Goal: Transaction & Acquisition: Purchase product/service

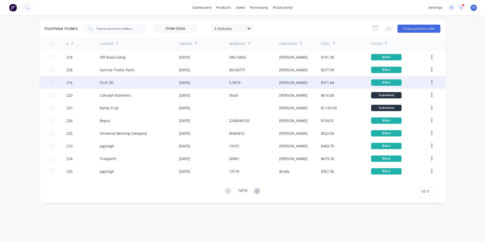
click at [105, 84] on div "FLUX 3D" at bounding box center [107, 82] width 14 height 5
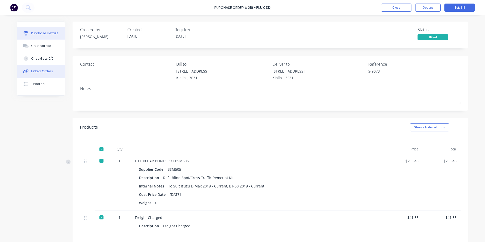
click at [45, 70] on div "Linked Orders" at bounding box center [42, 71] width 22 height 5
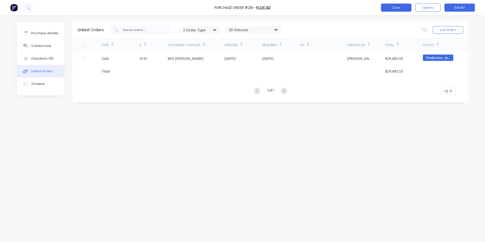
click at [398, 9] on button "Close" at bounding box center [396, 8] width 30 height 8
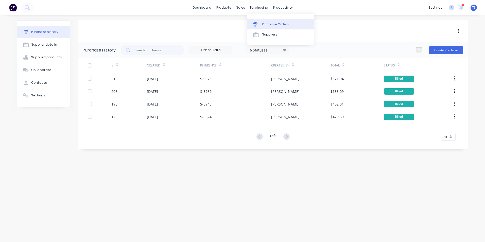
click at [274, 22] on div "Purchase Orders" at bounding box center [275, 24] width 27 height 5
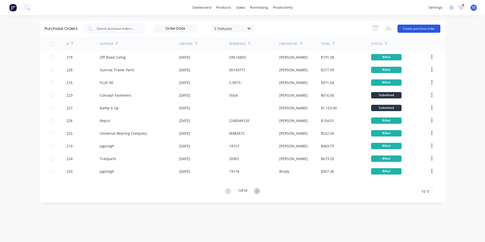
click at [421, 29] on button "Create purchase order" at bounding box center [419, 29] width 43 height 8
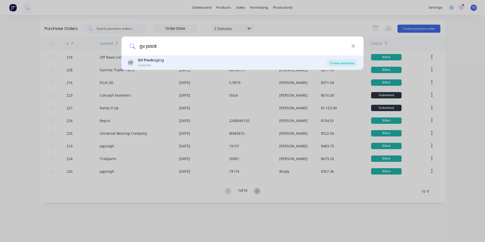
type input "gv pack"
click at [339, 64] on div "Create purchase" at bounding box center [342, 62] width 30 height 7
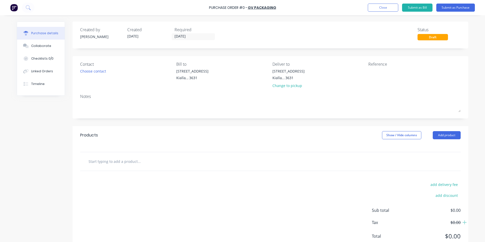
click at [122, 161] on input "text" at bounding box center [139, 161] width 102 height 10
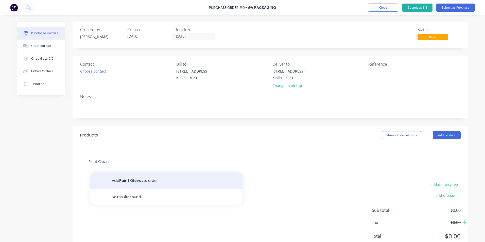
type input "Paint Gloves"
click at [130, 182] on button "Add Paint Gloves to order" at bounding box center [166, 181] width 152 height 16
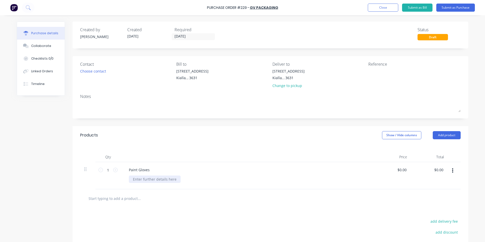
click at [143, 179] on div at bounding box center [155, 179] width 52 height 7
click at [462, 9] on button "Submit as Purchase" at bounding box center [456, 8] width 39 height 8
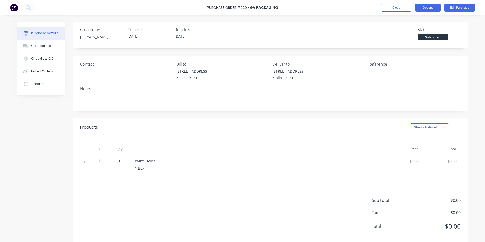
click at [436, 8] on button "Options" at bounding box center [428, 8] width 25 height 8
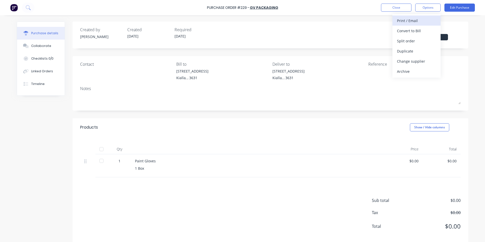
click at [412, 23] on div "Print / Email" at bounding box center [416, 20] width 39 height 7
click at [422, 43] on div "Without pricing" at bounding box center [416, 40] width 39 height 7
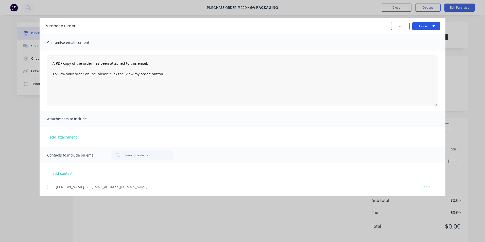
click at [434, 26] on icon "button" at bounding box center [434, 26] width 3 height 2
click at [423, 49] on div "Print" at bounding box center [416, 48] width 39 height 7
click at [403, 26] on button "Close" at bounding box center [400, 26] width 19 height 8
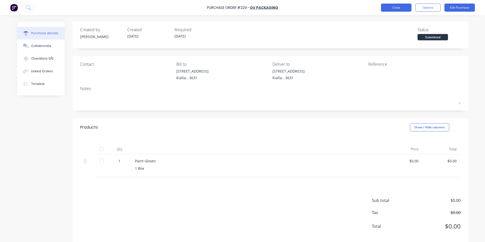
click at [401, 8] on button "Close" at bounding box center [396, 8] width 30 height 8
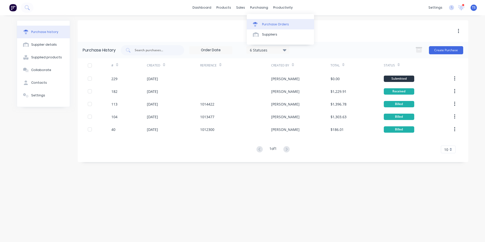
click at [266, 23] on div "Purchase Orders" at bounding box center [275, 24] width 27 height 5
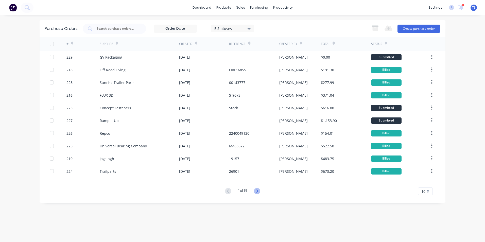
click at [258, 191] on g at bounding box center [257, 191] width 6 height 6
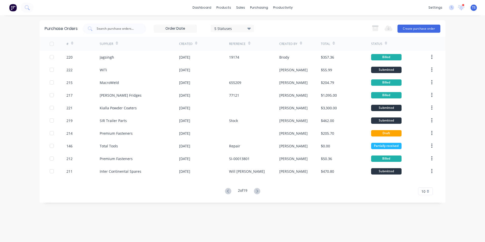
click at [258, 191] on icon at bounding box center [257, 191] width 6 height 6
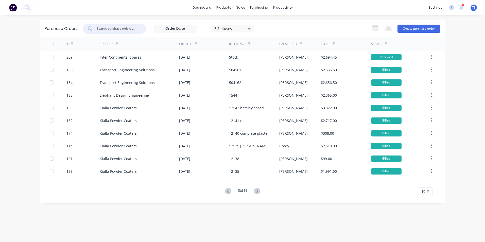
click at [106, 28] on input "text" at bounding box center [117, 28] width 42 height 5
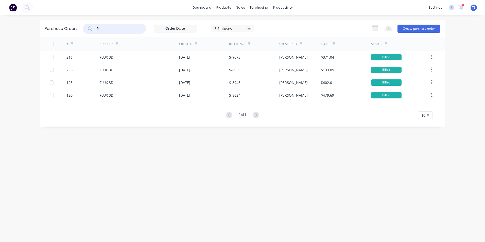
type input "f"
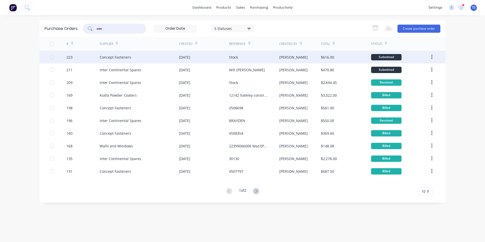
type input "con"
click at [113, 57] on div "Concept Fasteners" at bounding box center [115, 57] width 31 height 5
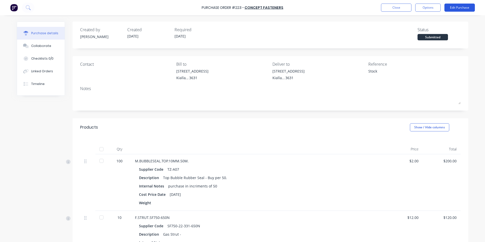
click at [454, 8] on button "Edit Purchase" at bounding box center [460, 8] width 30 height 8
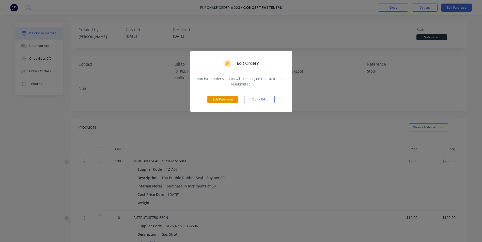
click at [228, 101] on button "Edit Purchase" at bounding box center [222, 100] width 30 height 8
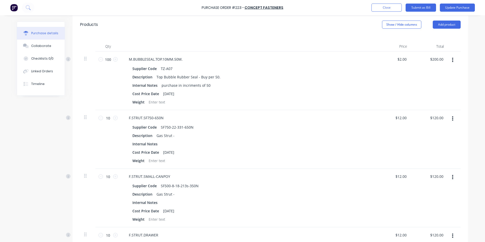
scroll to position [127, 0]
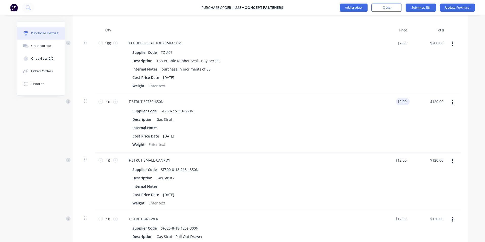
click at [406, 101] on input "12.00" at bounding box center [402, 101] width 12 height 7
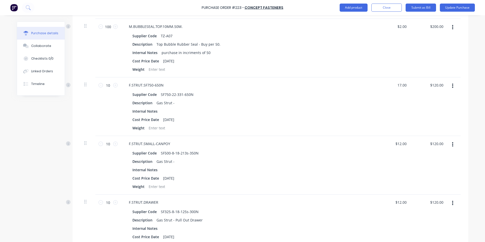
scroll to position [152, 0]
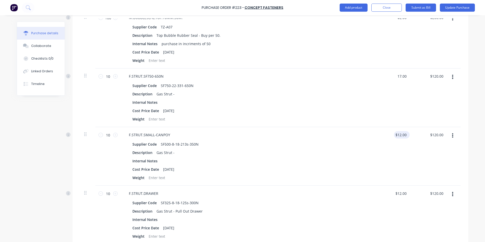
type input "$17.00"
type input "$170.00"
drag, startPoint x: 405, startPoint y: 134, endPoint x: 467, endPoint y: 137, distance: 62.5
click at [406, 134] on input "12.00" at bounding box center [402, 134] width 12 height 7
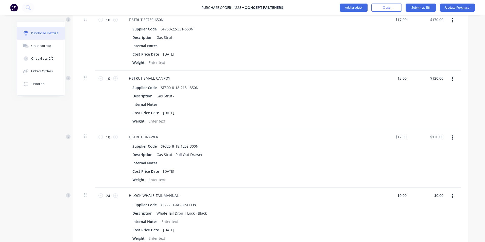
scroll to position [228, 0]
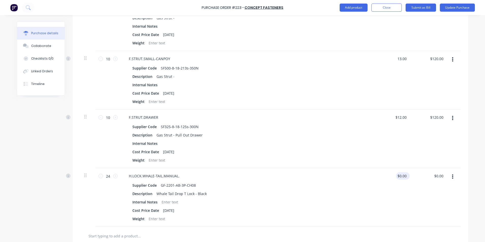
type input "$13.00"
type input "$130.00"
click at [405, 177] on input "0.00" at bounding box center [402, 175] width 12 height 7
type input "0"
type input "$35.00"
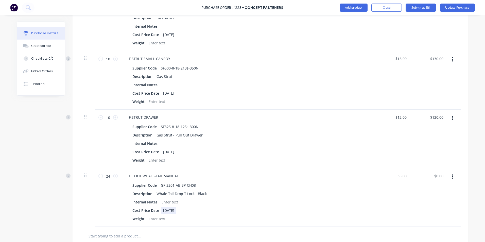
type input "$840.00"
click at [307, 206] on div "Supplier Code GF-2201-AB-3P-CH08 Description Whale Tail Drop T Lock - Black Int…" at bounding box center [248, 202] width 246 height 41
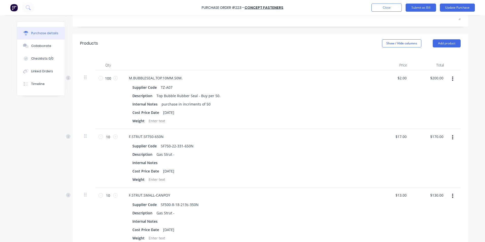
scroll to position [0, 0]
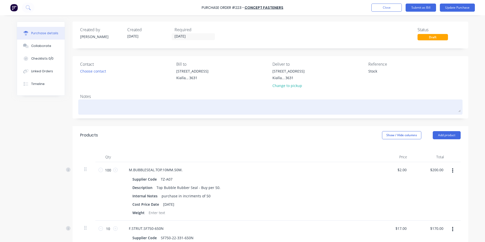
drag, startPoint x: 81, startPoint y: 104, endPoint x: 91, endPoint y: 109, distance: 11.1
click at [81, 104] on textarea at bounding box center [270, 106] width 381 height 11
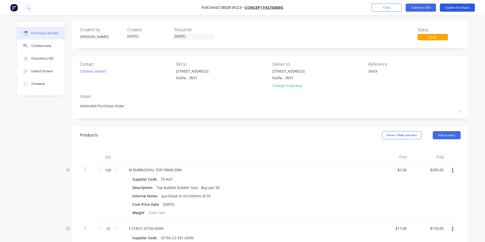
type textarea "Amended Purchase Order"
click at [454, 7] on button "Update Purchase" at bounding box center [457, 8] width 35 height 8
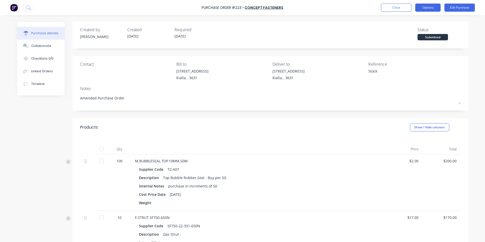
click at [421, 8] on button "Options" at bounding box center [428, 8] width 25 height 8
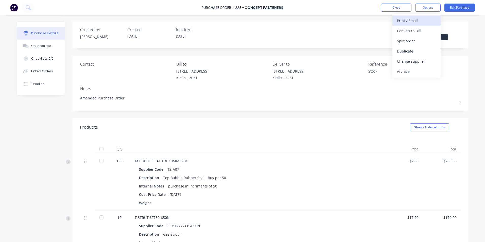
click at [410, 20] on div "Print / Email" at bounding box center [416, 20] width 39 height 7
click at [410, 31] on div "With pricing" at bounding box center [416, 30] width 39 height 7
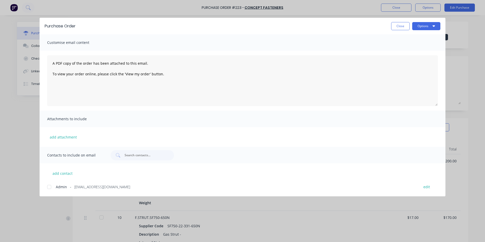
click at [50, 186] on div at bounding box center [49, 187] width 10 height 10
click at [427, 26] on button "Options" at bounding box center [426, 26] width 28 height 8
click at [406, 61] on div "Email" at bounding box center [416, 59] width 39 height 7
click at [397, 26] on button "Close" at bounding box center [400, 26] width 19 height 8
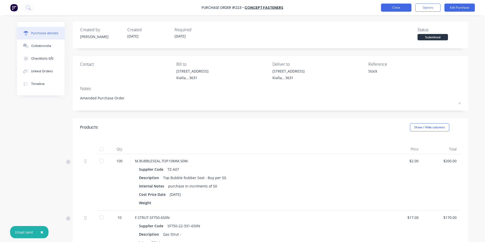
click at [401, 8] on button "Close" at bounding box center [396, 8] width 30 height 8
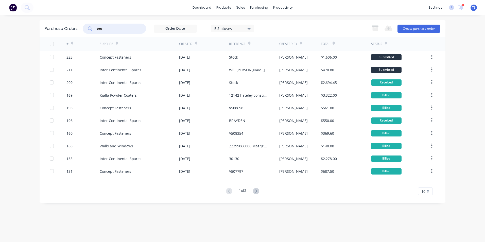
click at [105, 30] on input "con" at bounding box center [117, 28] width 42 height 5
type input "c"
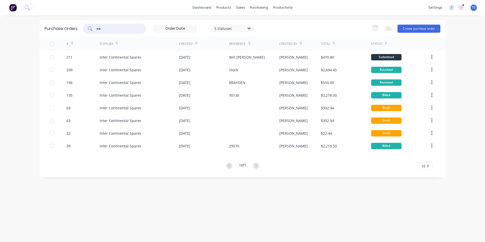
type input "n"
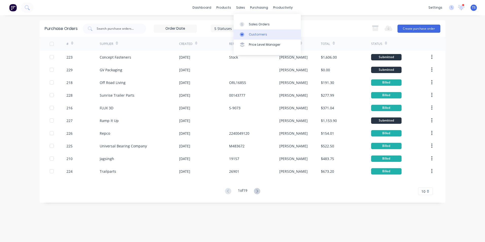
click at [250, 35] on div "Customers" at bounding box center [258, 34] width 18 height 5
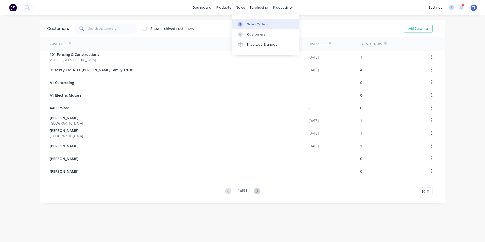
click at [248, 24] on div "Sales Orders" at bounding box center [257, 24] width 21 height 5
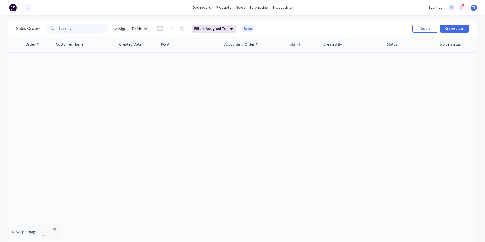
click at [63, 28] on input "text" at bounding box center [83, 29] width 49 height 10
click at [144, 28] on icon at bounding box center [146, 29] width 4 height 2
click at [125, 72] on button "None" at bounding box center [143, 72] width 58 height 6
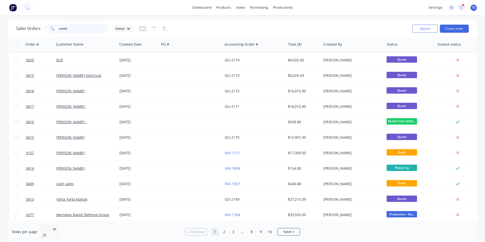
click at [73, 26] on input "north" at bounding box center [83, 29] width 49 height 10
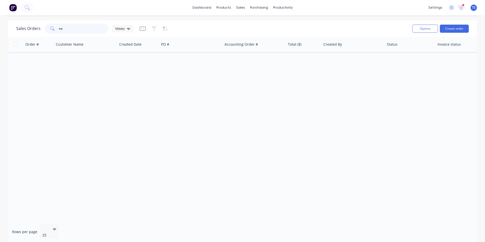
type input "n"
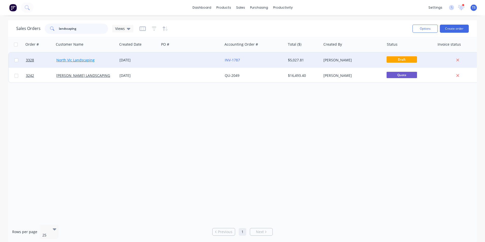
type input "landscaping"
click at [80, 61] on link "North Vic Landscaping" at bounding box center [75, 60] width 38 height 5
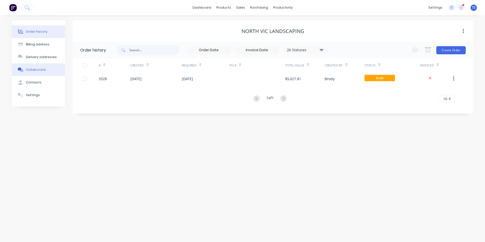
click at [38, 70] on div "Collaborate" at bounding box center [36, 70] width 20 height 5
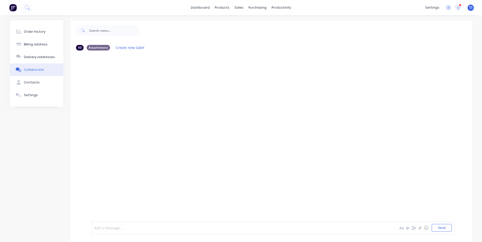
click at [96, 227] on div at bounding box center [228, 227] width 268 height 5
click at [98, 227] on div at bounding box center [228, 227] width 268 height 5
click at [437, 228] on button "Send" at bounding box center [441, 228] width 20 height 8
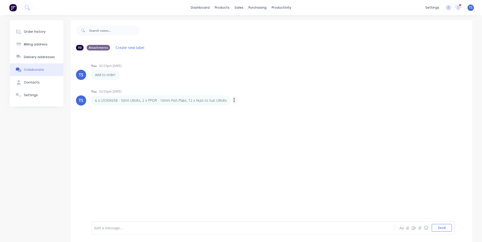
click at [233, 100] on icon "button" at bounding box center [234, 100] width 2 height 6
click at [246, 110] on button "Edit" at bounding box center [252, 109] width 32 height 8
click at [95, 101] on p "6 x US50X658 - 50ml UBolts, 2 x FPOR - 10mm Fish Plate, 12 x Nuts to Suit UBolts" at bounding box center [161, 100] width 132 height 5
click at [94, 228] on span "6 x US50X658 - 50ml UBolts, 2 x FPOR - 10mm Fish Plate, 12 x Nuts to Suit UBolts" at bounding box center [162, 228] width 136 height 5
click at [246, 227] on div "@brody 6 x US50X658 - 50ml UBolts, 2 x FPOR - 10mm Fish Plate, 12 x Nuts to Sui…" at bounding box center [228, 227] width 268 height 5
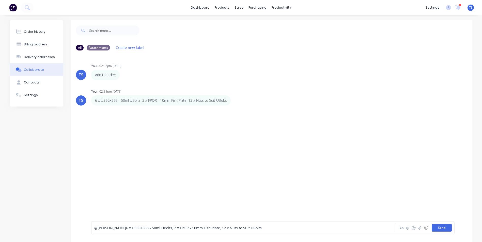
click at [439, 229] on button "Send" at bounding box center [441, 228] width 20 height 8
click at [457, 7] on icon at bounding box center [458, 7] width 5 height 4
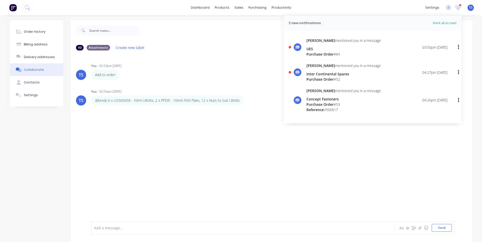
click at [342, 51] on div "UES" at bounding box center [343, 48] width 74 height 5
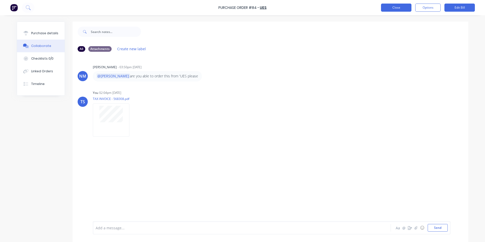
click at [392, 7] on button "Close" at bounding box center [396, 8] width 30 height 8
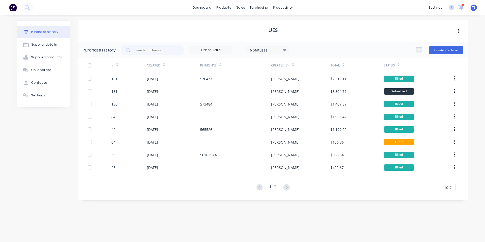
click at [463, 7] on icon at bounding box center [461, 7] width 5 height 4
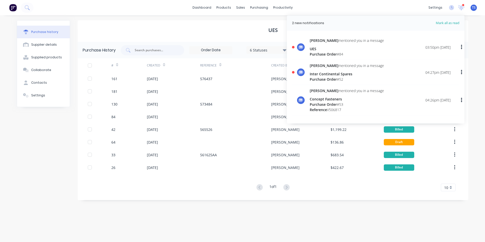
click at [356, 74] on div "Inter Continental Spares" at bounding box center [347, 73] width 74 height 5
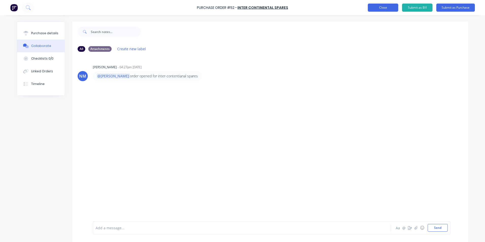
click at [390, 8] on button "Close" at bounding box center [383, 8] width 30 height 8
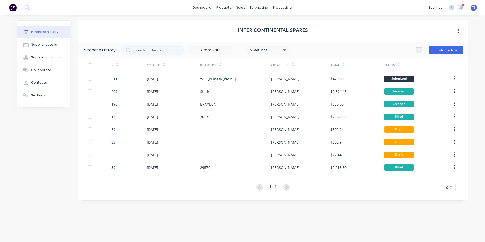
click at [463, 7] on icon at bounding box center [461, 7] width 5 height 4
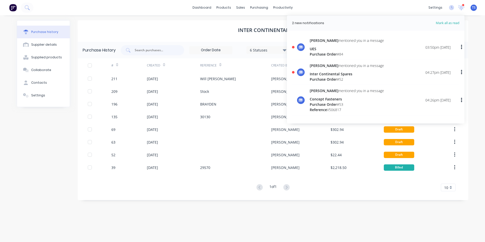
click at [463, 46] on button "button" at bounding box center [462, 47] width 12 height 9
click at [448, 62] on div "Mark as read" at bounding box center [435, 60] width 39 height 7
click at [422, 61] on div "Mark as read" at bounding box center [435, 60] width 39 height 7
click at [444, 60] on div "Mark as read" at bounding box center [435, 60] width 39 height 7
click at [419, 61] on div "Mark as read" at bounding box center [435, 60] width 39 height 7
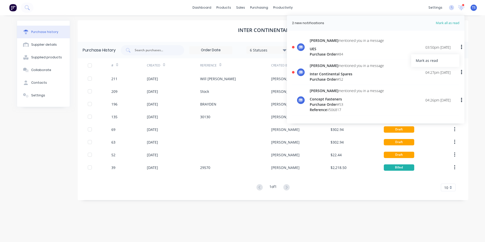
click at [460, 73] on button "button" at bounding box center [462, 72] width 12 height 9
click at [447, 86] on div "Mark as read" at bounding box center [435, 85] width 39 height 7
click at [372, 75] on div "[PERSON_NAME] mentioned you in a message Inter Continental Spares Purchase Orde…" at bounding box center [380, 72] width 141 height 19
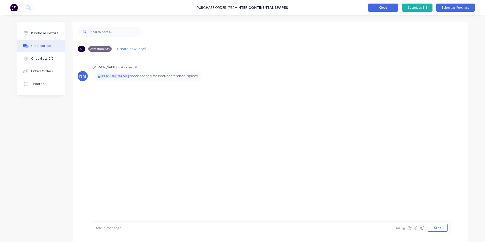
click at [382, 8] on button "Close" at bounding box center [383, 8] width 30 height 8
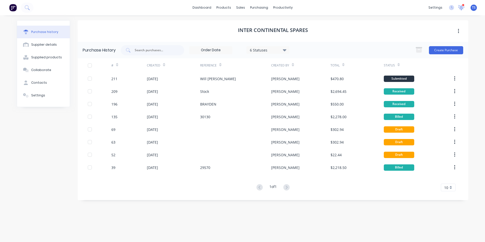
click at [462, 7] on icon at bounding box center [461, 7] width 5 height 5
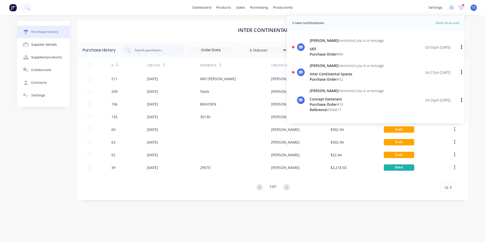
click at [451, 23] on span "Mark all as read" at bounding box center [439, 23] width 42 height 5
drag, startPoint x: 441, startPoint y: 23, endPoint x: 424, endPoint y: 18, distance: 17.7
click at [424, 18] on header "2 new notifications [PERSON_NAME] all as read" at bounding box center [376, 22] width 178 height 15
click at [449, 23] on span "Mark all as read" at bounding box center [439, 23] width 42 height 5
click at [442, 23] on span "Mark all as read" at bounding box center [439, 23] width 42 height 5
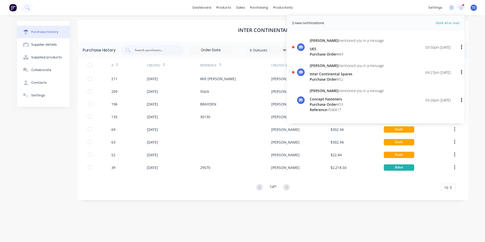
click at [330, 49] on div "UES" at bounding box center [347, 48] width 74 height 5
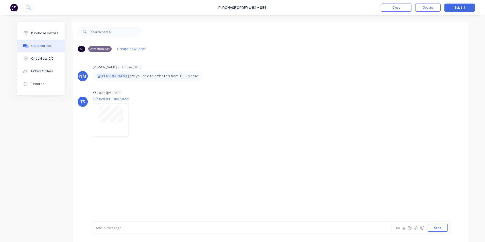
click at [142, 78] on p "@[PERSON_NAME] are you able to order this from 'UES please" at bounding box center [148, 76] width 102 height 5
click at [80, 76] on div "NM" at bounding box center [82, 76] width 7 height 6
click at [402, 7] on button "Close" at bounding box center [396, 8] width 30 height 8
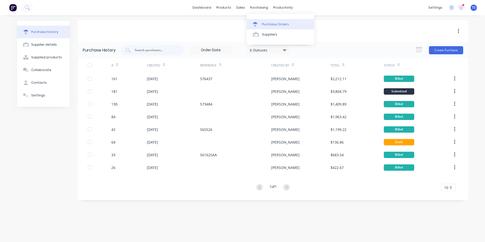
click at [261, 24] on link "Purchase Orders" at bounding box center [280, 24] width 67 height 10
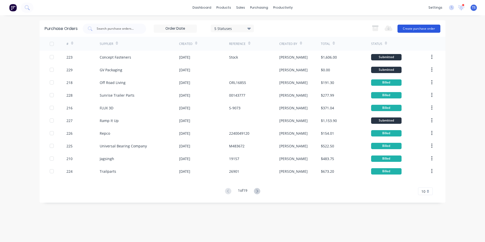
click at [414, 29] on button "Create purchase order" at bounding box center [419, 29] width 43 height 8
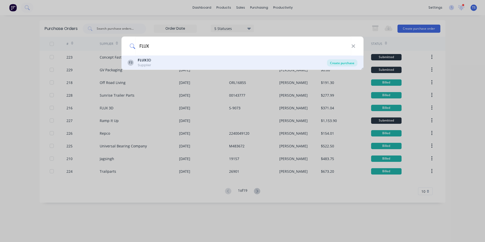
type input "FLUX"
click at [335, 64] on div "Create purchase" at bounding box center [342, 62] width 30 height 7
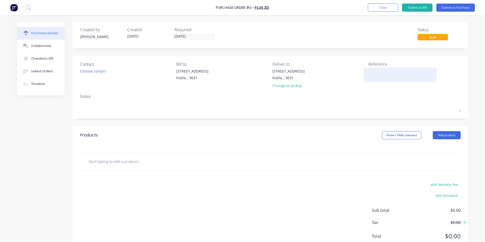
click at [369, 71] on textarea at bounding box center [400, 74] width 63 height 11
type textarea "[PERSON_NAME] Motors"
click at [121, 164] on input "text" at bounding box center [139, 161] width 102 height 10
click at [451, 136] on button "Add product" at bounding box center [447, 135] width 28 height 8
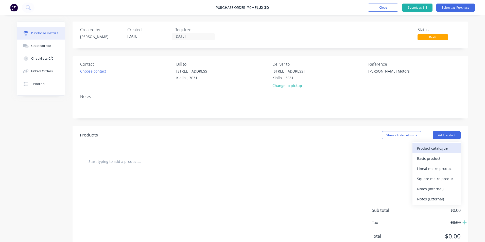
click at [431, 148] on div "Product catalogue" at bounding box center [436, 148] width 39 height 7
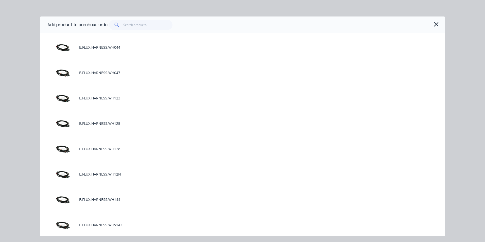
scroll to position [330, 0]
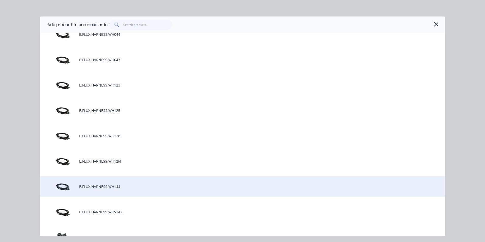
click at [100, 187] on div "E.FLUX.HARNESS.WH144" at bounding box center [243, 186] width 406 height 20
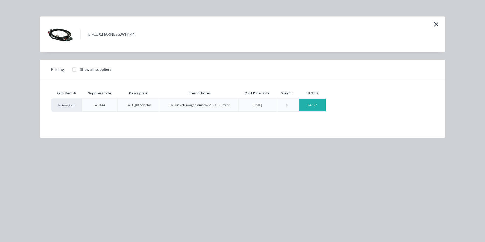
click at [325, 105] on div "$47.27" at bounding box center [312, 105] width 27 height 13
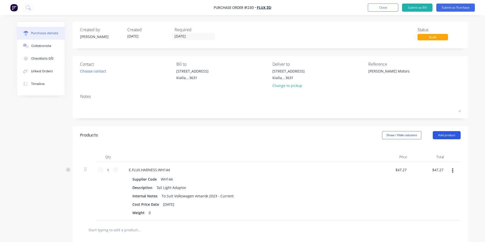
click at [443, 135] on button "Add product" at bounding box center [447, 135] width 28 height 8
click at [432, 149] on div "Product catalogue" at bounding box center [436, 148] width 39 height 7
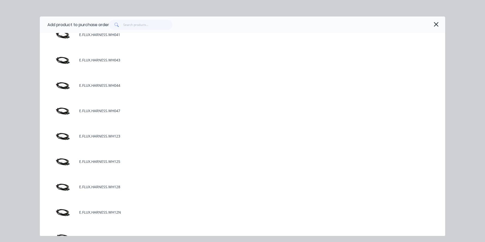
scroll to position [279, 0]
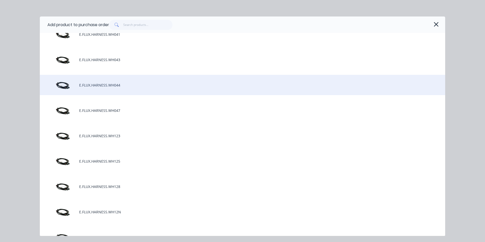
click at [122, 84] on div "E.FLUX.HARNESS.WH044" at bounding box center [243, 85] width 406 height 20
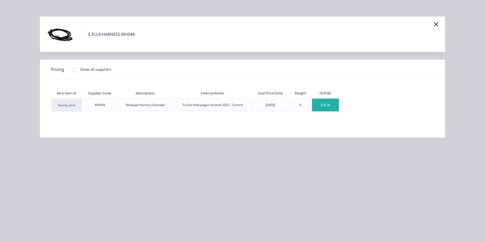
click at [337, 105] on div "$36.36" at bounding box center [325, 105] width 27 height 13
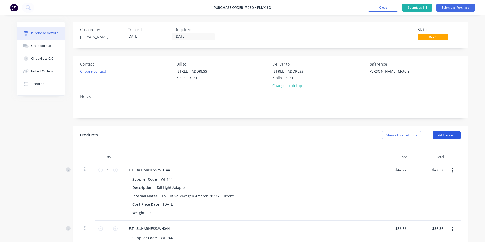
click at [447, 134] on button "Add product" at bounding box center [447, 135] width 28 height 8
click at [435, 150] on div "Product catalogue" at bounding box center [436, 148] width 39 height 7
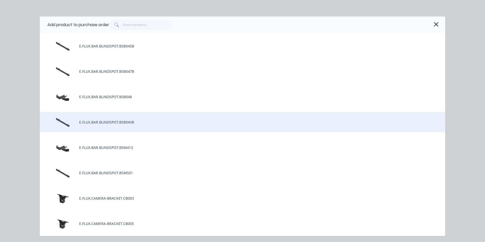
scroll to position [0, 0]
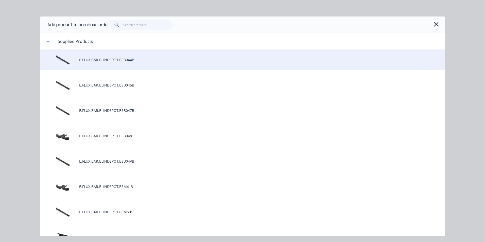
click at [126, 60] on div "E.FLUX.BAR.BLINDSPOT.BSB044B" at bounding box center [243, 59] width 406 height 20
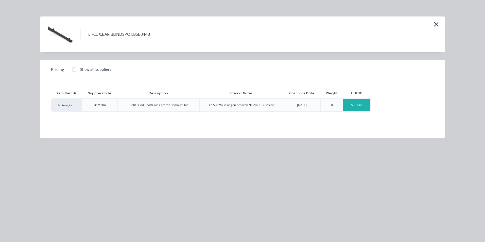
click at [365, 107] on div "$301.45" at bounding box center [356, 105] width 27 height 13
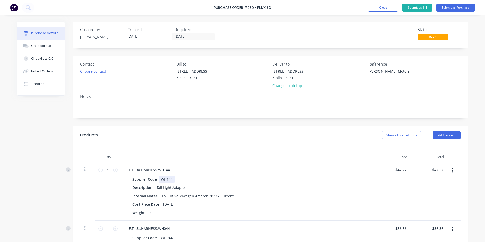
click at [172, 179] on div "WH144" at bounding box center [167, 179] width 16 height 7
click at [169, 169] on div "E.FLUX.HARNESS.WH144" at bounding box center [149, 169] width 49 height 7
click at [251, 213] on div "Weight 0" at bounding box center [246, 212] width 233 height 7
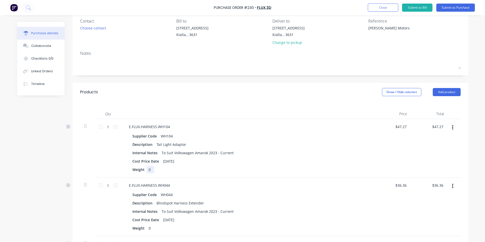
scroll to position [51, 0]
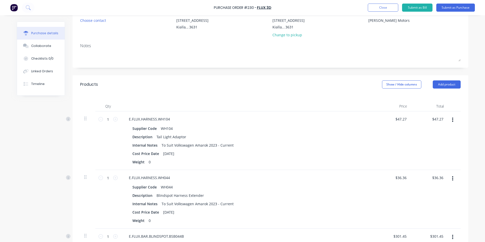
click at [175, 177] on div "E.FLUX.HARNESS.WH044" at bounding box center [248, 177] width 246 height 7
click at [170, 178] on div "E.FLUX.HARNESS.WH044" at bounding box center [149, 177] width 49 height 7
click at [172, 187] on div "WH044" at bounding box center [167, 187] width 16 height 7
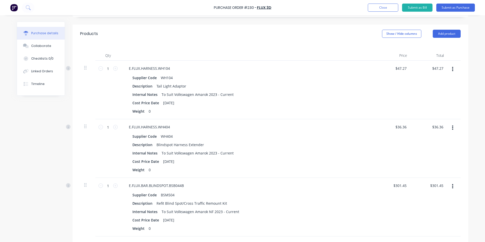
click at [188, 185] on div "E.FLUX.BAR.BLINDSPOT.BSB044B" at bounding box center [248, 185] width 246 height 7
click at [183, 186] on div "E.FLUX.BAR.BLINDSPOT.BSB044B" at bounding box center [156, 185] width 63 height 7
click at [175, 195] on div "Supplier Code BSM504" at bounding box center [246, 194] width 233 height 7
click at [298, 198] on div "Supplier Code BSM404" at bounding box center [246, 194] width 233 height 7
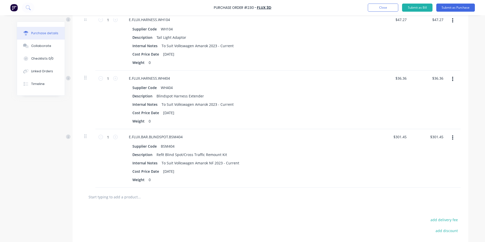
scroll to position [25, 0]
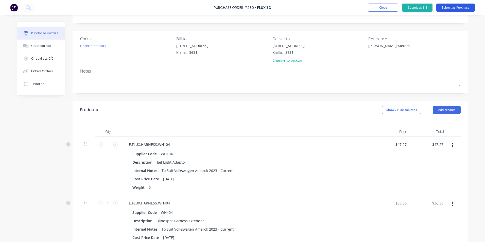
click at [460, 7] on button "Submit as Purchase" at bounding box center [456, 8] width 39 height 8
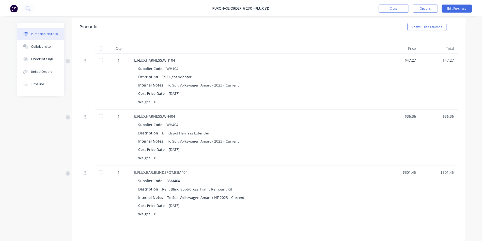
scroll to position [102, 0]
click at [417, 172] on div "$301.45" at bounding box center [404, 194] width 38 height 57
click at [467, 7] on button "Edit Purchase" at bounding box center [460, 8] width 30 height 8
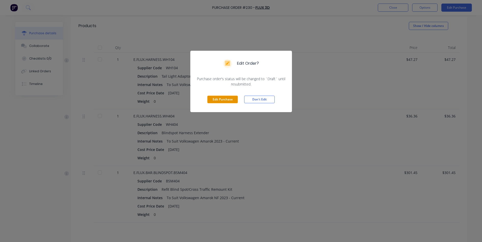
click at [234, 98] on button "Edit Purchase" at bounding box center [222, 100] width 30 height 8
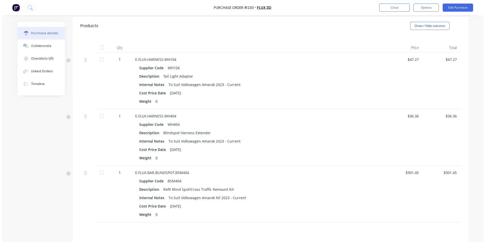
scroll to position [109, 0]
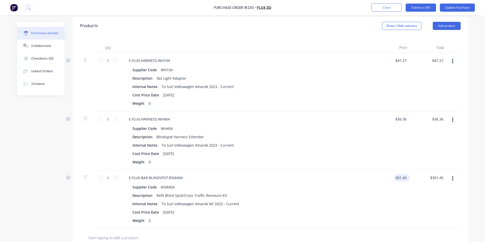
click at [406, 178] on input "301.45" at bounding box center [401, 177] width 14 height 7
type input "3"
type input "$295.45"
click at [403, 196] on div "$295.45 $295.45" at bounding box center [393, 199] width 37 height 59
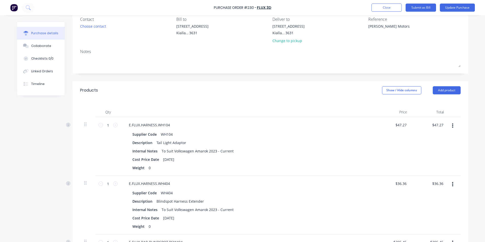
scroll to position [0, 0]
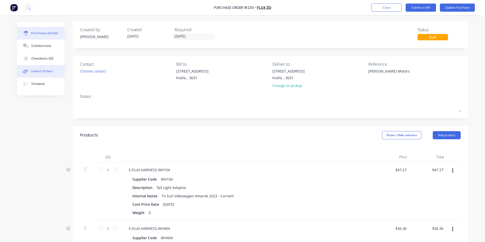
click at [47, 70] on div "Linked Orders" at bounding box center [42, 71] width 22 height 5
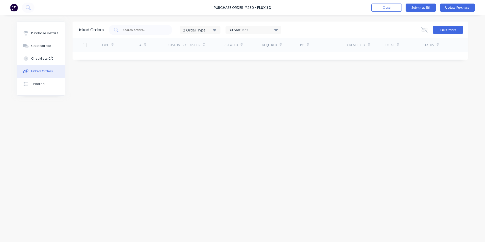
click at [446, 30] on button "Link Orders" at bounding box center [448, 30] width 30 height 8
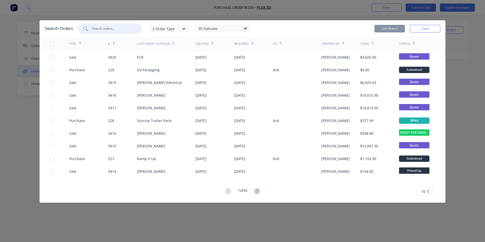
click at [100, 27] on input "text" at bounding box center [113, 28] width 42 height 5
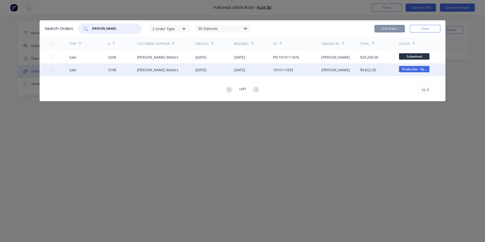
type input "[PERSON_NAME]"
click at [71, 70] on div "Sale" at bounding box center [72, 69] width 7 height 5
click at [52, 71] on div at bounding box center [52, 70] width 10 height 10
click at [394, 29] on button "Link Orders" at bounding box center [390, 29] width 30 height 8
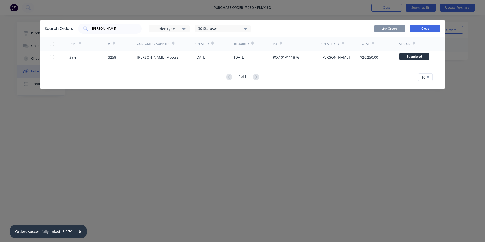
click at [428, 29] on button "Close" at bounding box center [425, 29] width 30 height 8
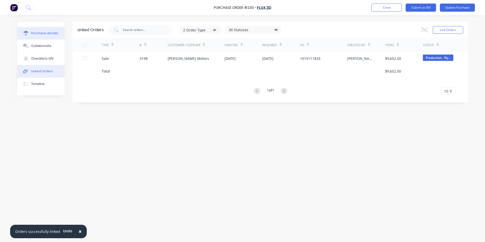
click at [46, 35] on div "Purchase details" at bounding box center [44, 33] width 27 height 5
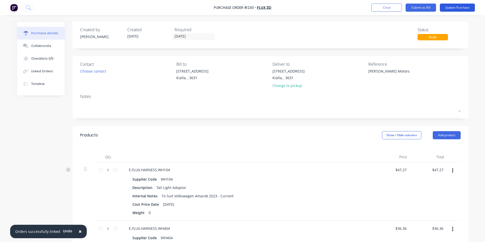
click at [458, 9] on button "Update Purchase" at bounding box center [457, 8] width 35 height 8
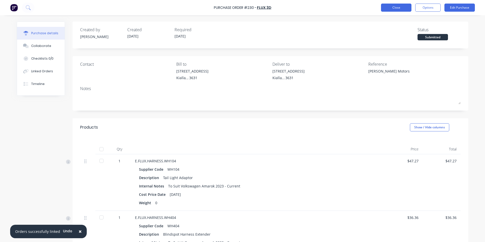
click at [396, 8] on button "Close" at bounding box center [396, 8] width 30 height 8
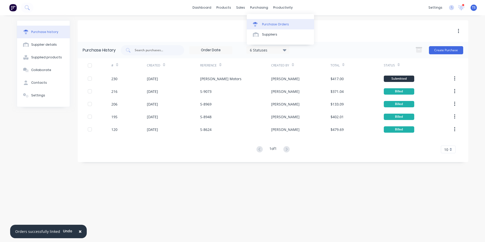
click at [272, 24] on div "Purchase Orders" at bounding box center [275, 24] width 27 height 5
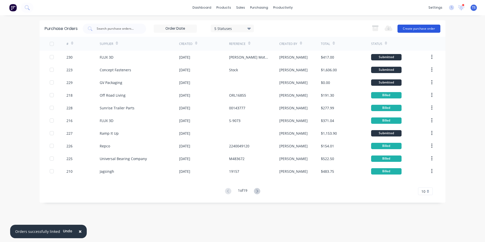
click at [412, 28] on button "Create purchase order" at bounding box center [419, 29] width 43 height 8
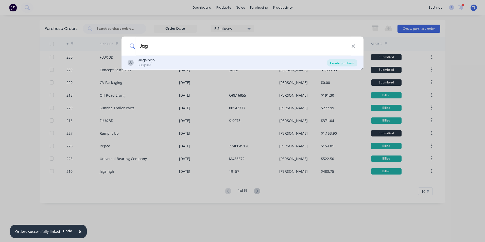
type input "Jag"
click at [351, 64] on div "Create purchase" at bounding box center [342, 62] width 30 height 7
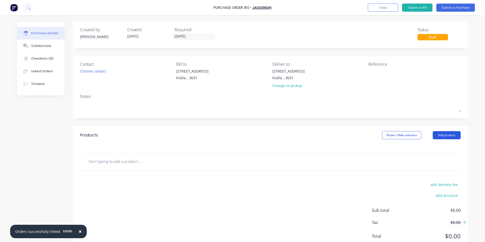
click at [444, 134] on button "Add product" at bounding box center [447, 135] width 28 height 8
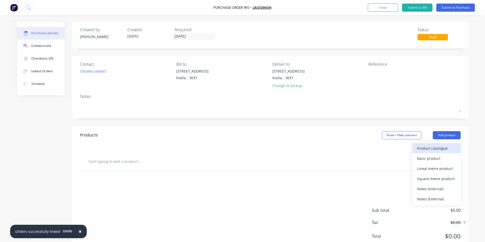
click at [421, 148] on div "Product catalogue" at bounding box center [436, 148] width 39 height 7
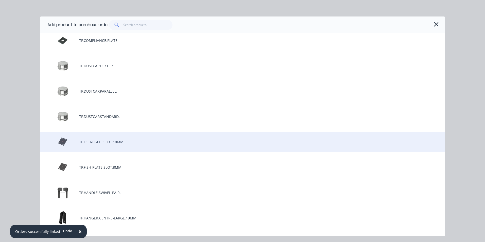
scroll to position [533, 0]
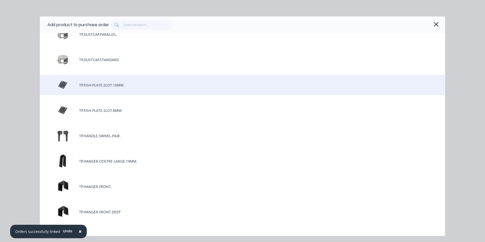
click at [145, 86] on div "TP.FISH-PLATE.SLOT.10MM." at bounding box center [243, 85] width 406 height 20
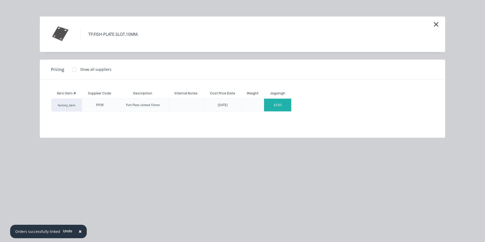
click at [285, 108] on div "$3.83" at bounding box center [277, 105] width 27 height 13
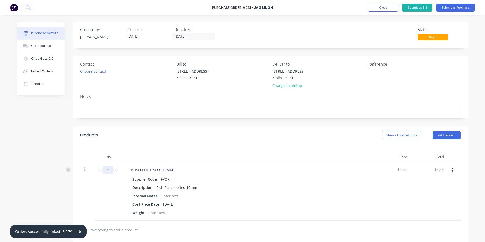
click at [108, 170] on input "1" at bounding box center [108, 170] width 10 height 8
type input "2"
type input "$7.66"
type input "20"
type input "$76.60"
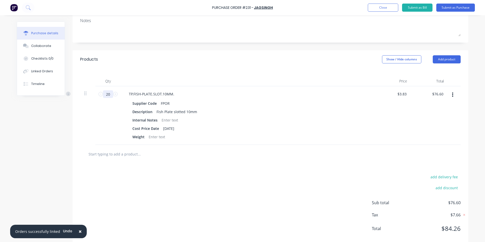
scroll to position [76, 0]
type input "20"
click at [119, 154] on input "text" at bounding box center [139, 154] width 102 height 10
click at [453, 59] on button "Add product" at bounding box center [447, 59] width 28 height 8
click at [441, 71] on div "Product catalogue" at bounding box center [436, 72] width 39 height 7
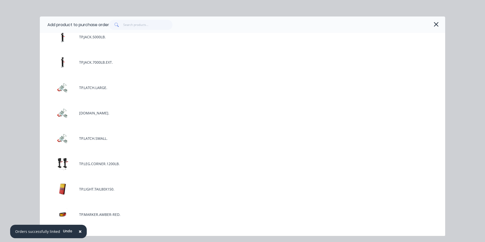
scroll to position [888, 0]
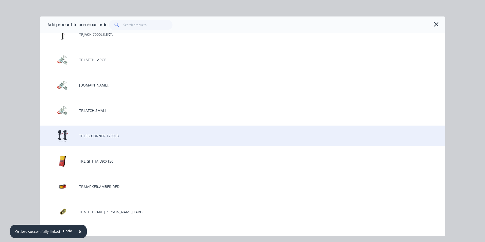
click at [129, 136] on div "TP.LEG.CORNER.1200LB." at bounding box center [243, 136] width 406 height 20
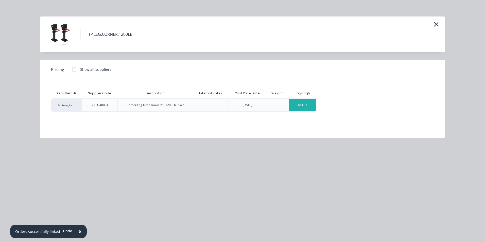
click at [310, 109] on div "$83.07" at bounding box center [302, 105] width 27 height 13
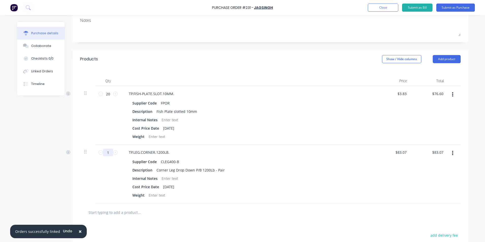
click at [106, 152] on input "1" at bounding box center [108, 153] width 10 height 8
type input "2"
type input "$166.14"
type input "2"
click at [126, 212] on input "text" at bounding box center [139, 212] width 102 height 10
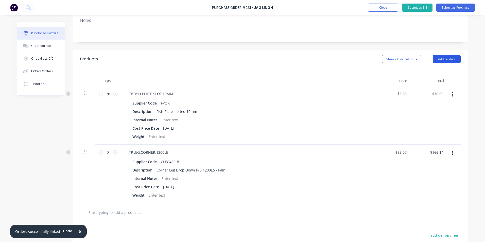
click at [441, 60] on button "Add product" at bounding box center [447, 59] width 28 height 8
click at [436, 74] on div "Product catalogue" at bounding box center [436, 72] width 39 height 7
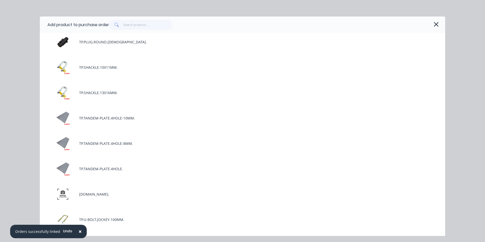
scroll to position [1295, 0]
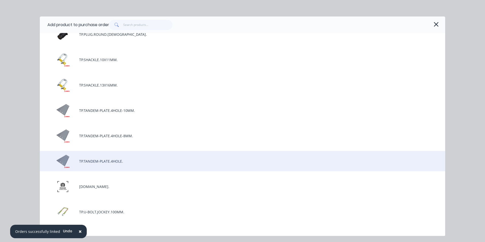
click at [101, 159] on div "TP.TANDEM-PLATE.4HOLE." at bounding box center [243, 161] width 406 height 20
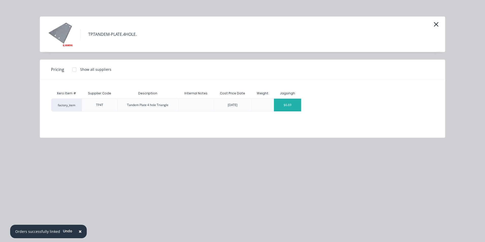
click at [293, 106] on div "$6.69" at bounding box center [287, 105] width 27 height 13
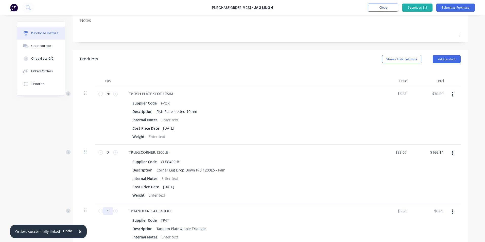
click at [107, 211] on input "1" at bounding box center [108, 211] width 10 height 8
type input "10"
type input "$66.90"
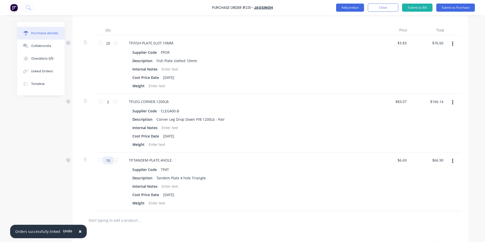
type input "10"
click at [207, 223] on div at bounding box center [160, 220] width 152 height 10
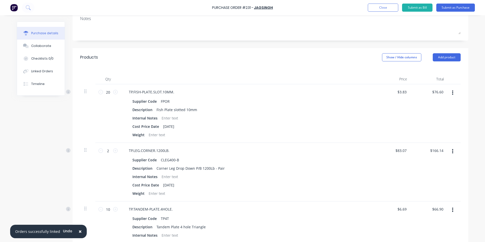
scroll to position [0, 0]
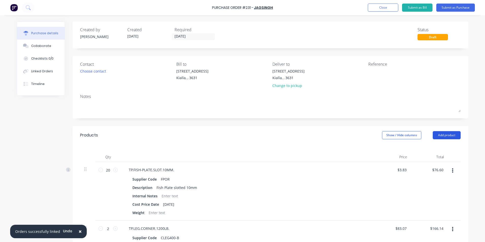
click at [449, 135] on button "Add product" at bounding box center [447, 135] width 28 height 8
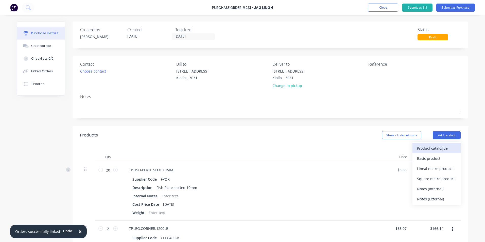
click at [444, 148] on div "Product catalogue" at bounding box center [436, 148] width 39 height 7
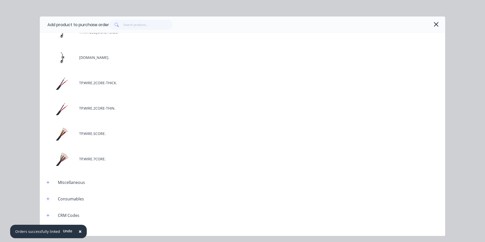
scroll to position [1650, 0]
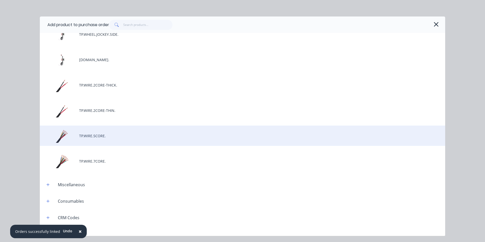
click at [123, 133] on div "TP.WIRE.5CORE." at bounding box center [243, 136] width 406 height 20
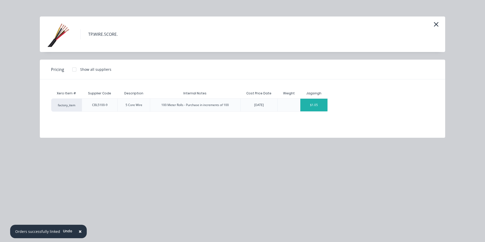
click at [324, 107] on div "$1.05" at bounding box center [314, 105] width 27 height 13
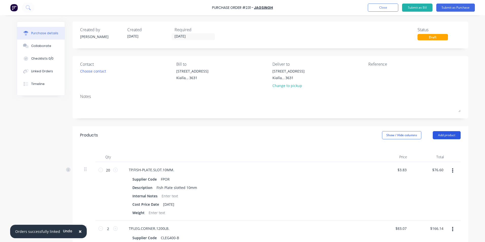
click at [450, 136] on button "Add product" at bounding box center [447, 135] width 28 height 8
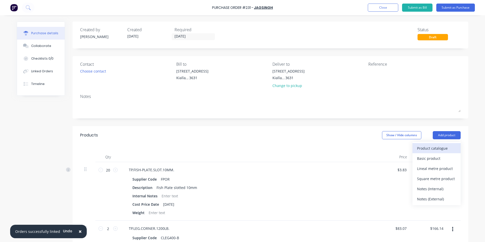
click at [442, 149] on div "Product catalogue" at bounding box center [436, 148] width 39 height 7
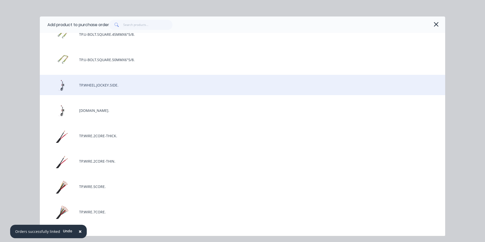
scroll to position [1726, 0]
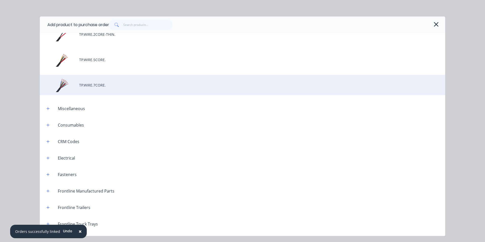
click at [102, 86] on div "TP.WIRE.7CORE." at bounding box center [243, 85] width 406 height 20
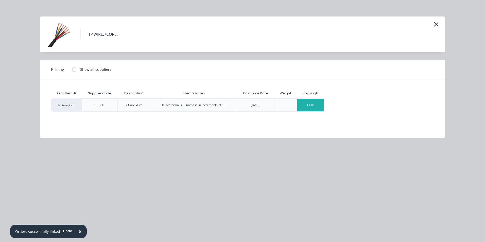
click at [320, 107] on div "$1.86" at bounding box center [310, 105] width 27 height 13
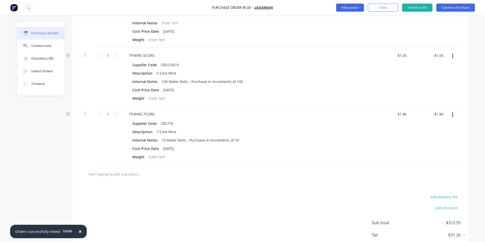
scroll to position [244, 0]
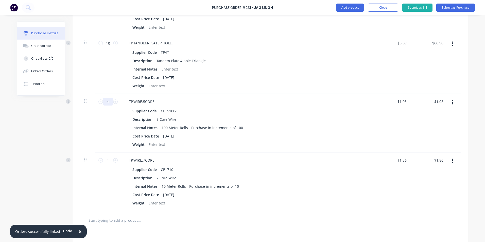
click at [107, 102] on input "1" at bounding box center [108, 102] width 10 height 8
type input "10"
type input "$10.50"
type input "100"
type input "$105.00"
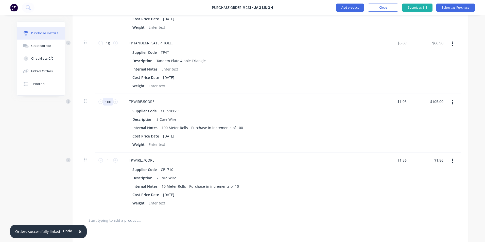
type input "100"
click at [352, 176] on div "Description 7 Core Wire" at bounding box center [246, 177] width 233 height 7
click at [172, 170] on div "CBL710" at bounding box center [167, 169] width 16 height 7
click at [164, 187] on div "10 Meter Rolls - Purchase in increments of 10" at bounding box center [200, 186] width 81 height 7
click at [236, 186] on div "100 Meter Rolls - Purchase in increments of 10" at bounding box center [202, 186] width 84 height 7
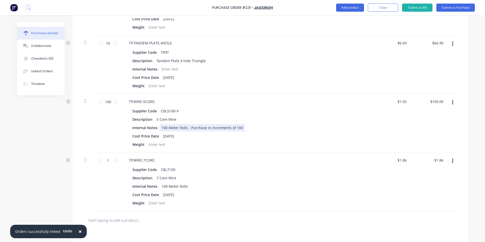
click at [239, 128] on div "100 Meter Rolls - Purchase in increments of 100" at bounding box center [203, 127] width 86 height 7
click at [107, 160] on input "1" at bounding box center [108, 161] width 10 height 8
click at [405, 159] on input "1.86" at bounding box center [402, 160] width 12 height 7
type input "1"
type input "$171.00"
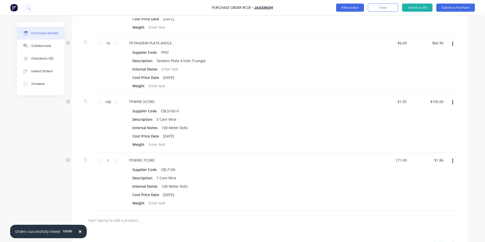
type input "$171.00"
click at [375, 185] on div "$171.00 171.00" at bounding box center [393, 182] width 37 height 59
drag, startPoint x: 109, startPoint y: 102, endPoint x: 101, endPoint y: 103, distance: 7.8
click at [103, 103] on input "100" at bounding box center [108, 102] width 10 height 8
type input "1"
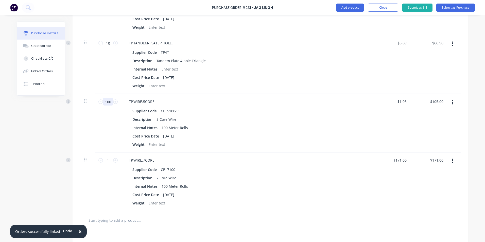
type input "$1.05"
type input "1"
drag, startPoint x: 406, startPoint y: 101, endPoint x: 397, endPoint y: 102, distance: 8.2
click at [398, 102] on input "1.05" at bounding box center [403, 101] width 10 height 7
type input "$105.00"
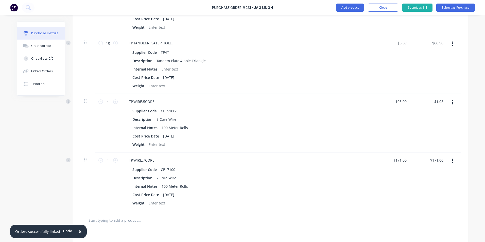
type input "$105.00"
click at [424, 123] on div "$105.00 $1.05" at bounding box center [429, 123] width 37 height 59
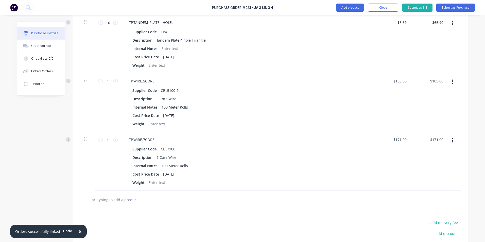
scroll to position [295, 0]
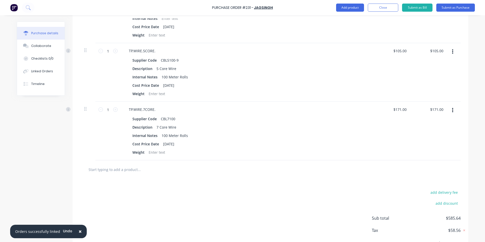
click at [122, 168] on input "text" at bounding box center [139, 169] width 102 height 10
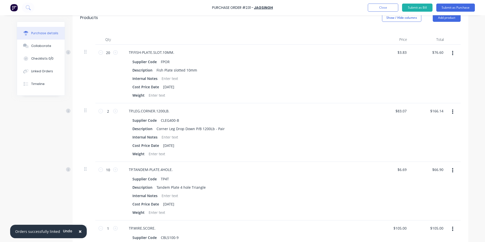
scroll to position [67, 0]
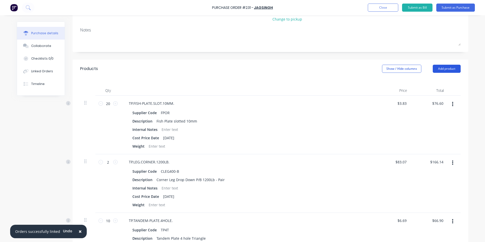
click at [451, 69] on button "Add product" at bounding box center [447, 69] width 28 height 8
click at [443, 82] on div "Product catalogue" at bounding box center [436, 81] width 39 height 7
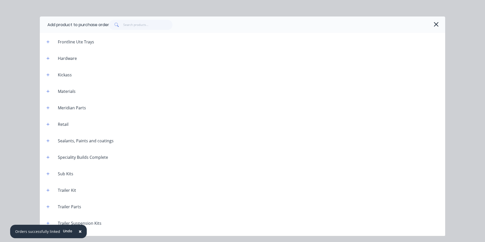
scroll to position [1953, 0]
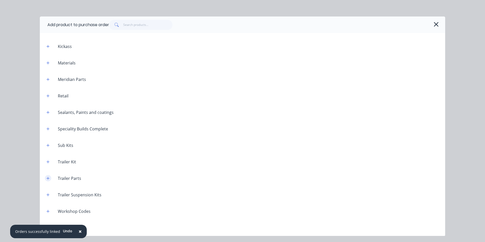
click at [48, 179] on icon "button" at bounding box center [47, 179] width 3 height 4
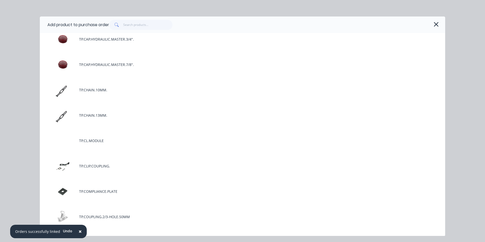
scroll to position [3730, 0]
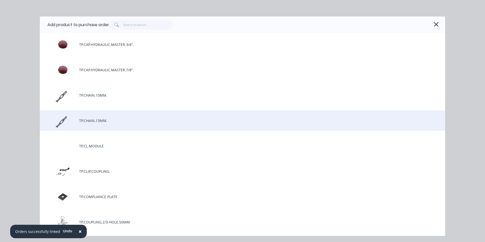
click at [100, 124] on div "TP.CHAIN.13MM." at bounding box center [243, 120] width 406 height 20
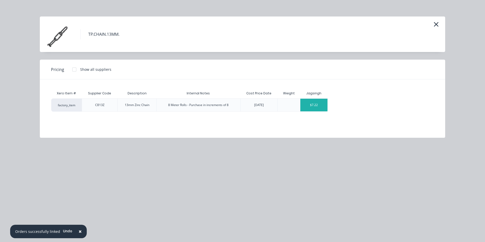
click at [323, 109] on div "$7.22" at bounding box center [314, 105] width 27 height 13
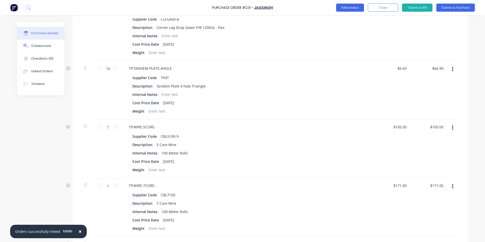
scroll to position [346, 0]
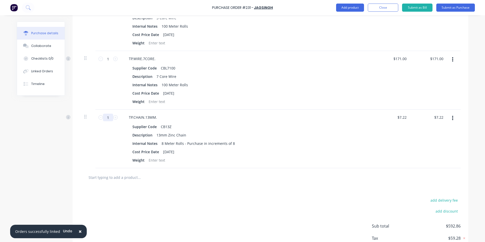
click at [106, 118] on input "1" at bounding box center [108, 118] width 10 height 8
type input "8"
type input "$57.76"
click at [306, 152] on div "Cost Price Date [DATE]" at bounding box center [246, 151] width 233 height 7
click at [107, 118] on input "8" at bounding box center [108, 118] width 10 height 8
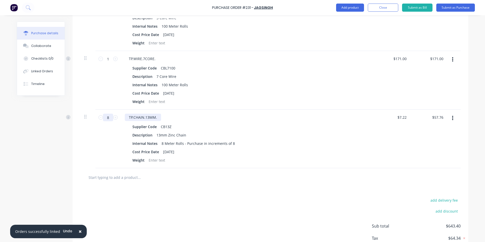
type input "1"
type input "$7.22"
type input "1"
click at [236, 146] on div "Internal Notes 8 Meter Rolls - Purchase in increments of 8" at bounding box center [246, 143] width 233 height 7
click at [406, 116] on div "$7.22 $7.22" at bounding box center [403, 117] width 14 height 7
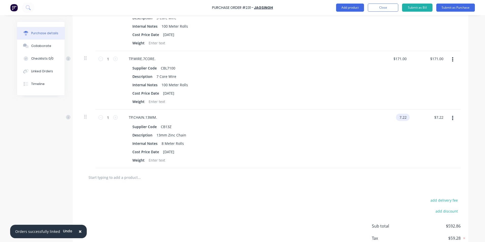
click at [406, 116] on input "7.22" at bounding box center [402, 117] width 12 height 7
type input "7"
type input "$101.13"
click at [428, 140] on div "$101.13 $7.22" at bounding box center [429, 139] width 37 height 59
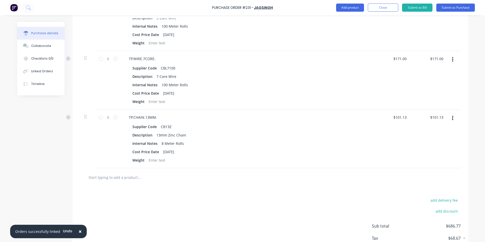
click at [142, 179] on input "text" at bounding box center [139, 177] width 102 height 10
click at [134, 179] on input "text" at bounding box center [139, 177] width 102 height 10
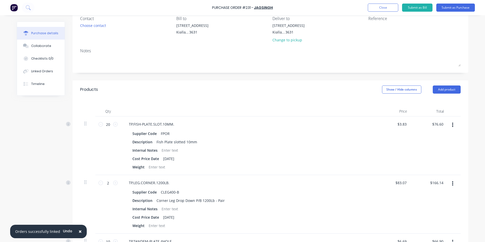
scroll to position [0, 0]
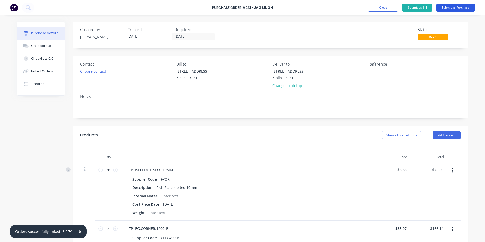
click at [449, 7] on button "Submit as Purchase" at bounding box center [456, 8] width 39 height 8
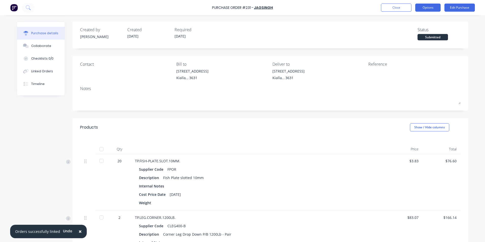
click at [426, 7] on button "Options" at bounding box center [428, 8] width 25 height 8
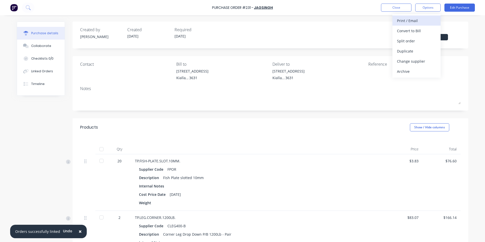
click at [420, 21] on div "Print / Email" at bounding box center [416, 20] width 39 height 7
click at [421, 32] on div "With pricing" at bounding box center [416, 30] width 39 height 7
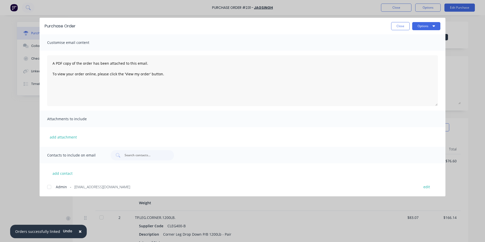
click at [49, 186] on div at bounding box center [49, 187] width 10 height 10
click at [428, 26] on button "Options" at bounding box center [426, 26] width 28 height 8
click at [411, 59] on div "Email" at bounding box center [416, 59] width 39 height 7
click at [403, 26] on button "Close" at bounding box center [400, 26] width 19 height 8
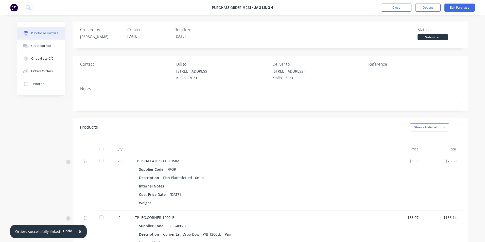
click at [79, 232] on span "×" at bounding box center [80, 231] width 3 height 7
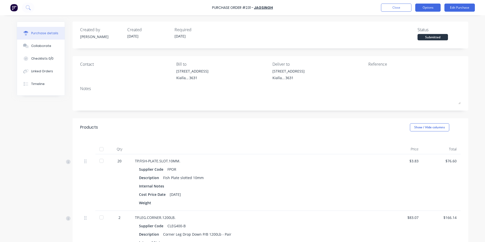
click at [430, 7] on button "Options" at bounding box center [428, 8] width 25 height 8
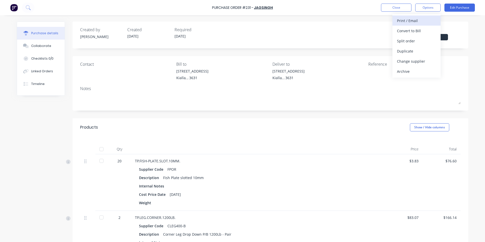
click at [416, 20] on div "Print / Email" at bounding box center [416, 20] width 39 height 7
click at [416, 31] on div "With pricing" at bounding box center [416, 30] width 39 height 7
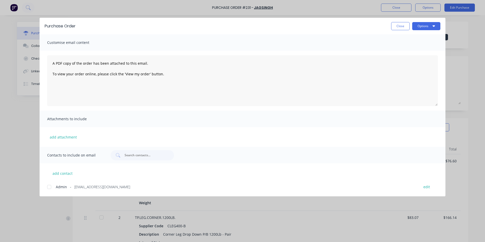
click at [49, 187] on div at bounding box center [49, 187] width 10 height 10
click at [430, 28] on button "Options" at bounding box center [426, 26] width 28 height 8
click at [406, 59] on div "Email" at bounding box center [416, 59] width 39 height 7
click at [401, 25] on button "Close" at bounding box center [400, 26] width 19 height 8
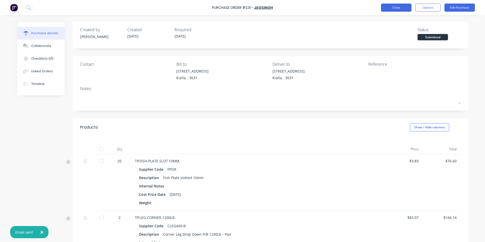
click at [395, 7] on button "Close" at bounding box center [396, 8] width 30 height 8
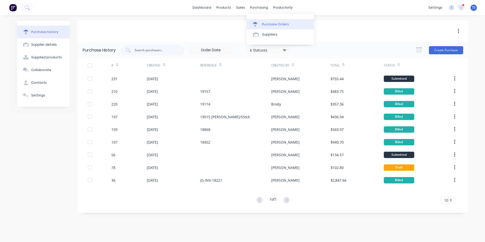
click at [269, 26] on div "Purchase Orders" at bounding box center [275, 24] width 27 height 5
